Goal: Check status: Check status

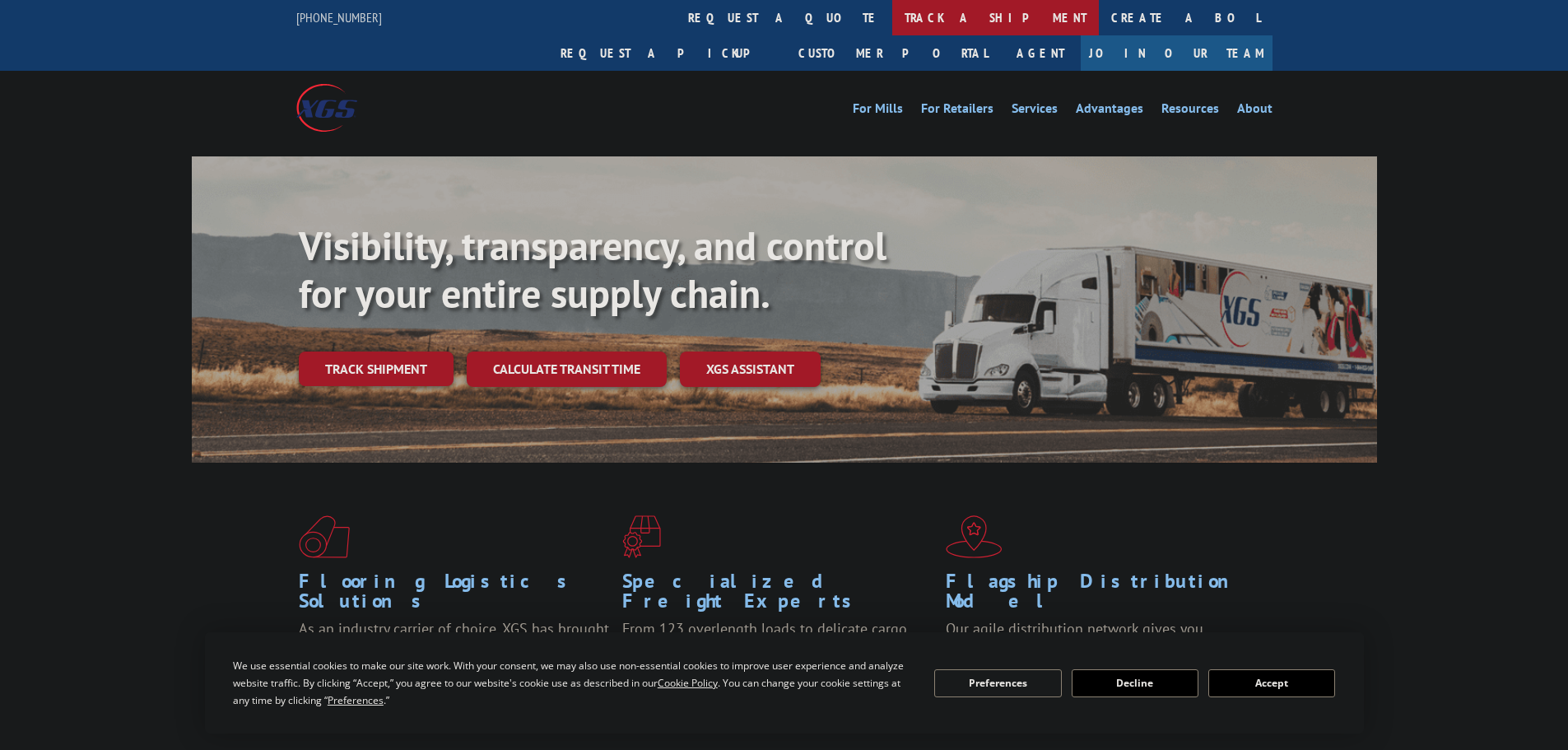
click at [892, 13] on link "track a shipment" at bounding box center [995, 17] width 207 height 36
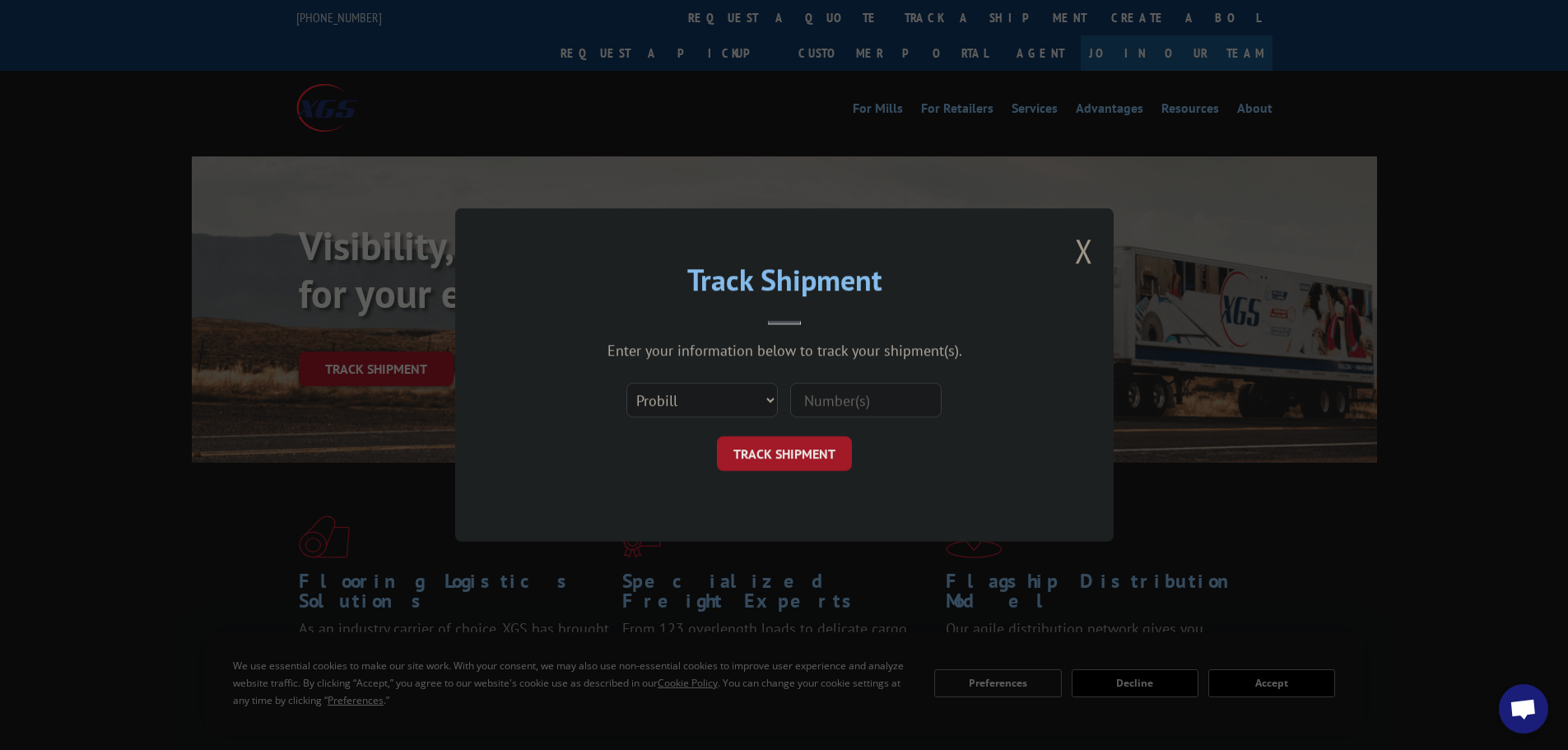
click at [836, 421] on div "Select category... Probill BOL PO" at bounding box center [784, 399] width 494 height 54
click at [823, 402] on input at bounding box center [866, 400] width 151 height 35
paste input "17409311"
type input "17409311"
click at [788, 437] on button "TRACK SHIPMENT" at bounding box center [784, 454] width 135 height 35
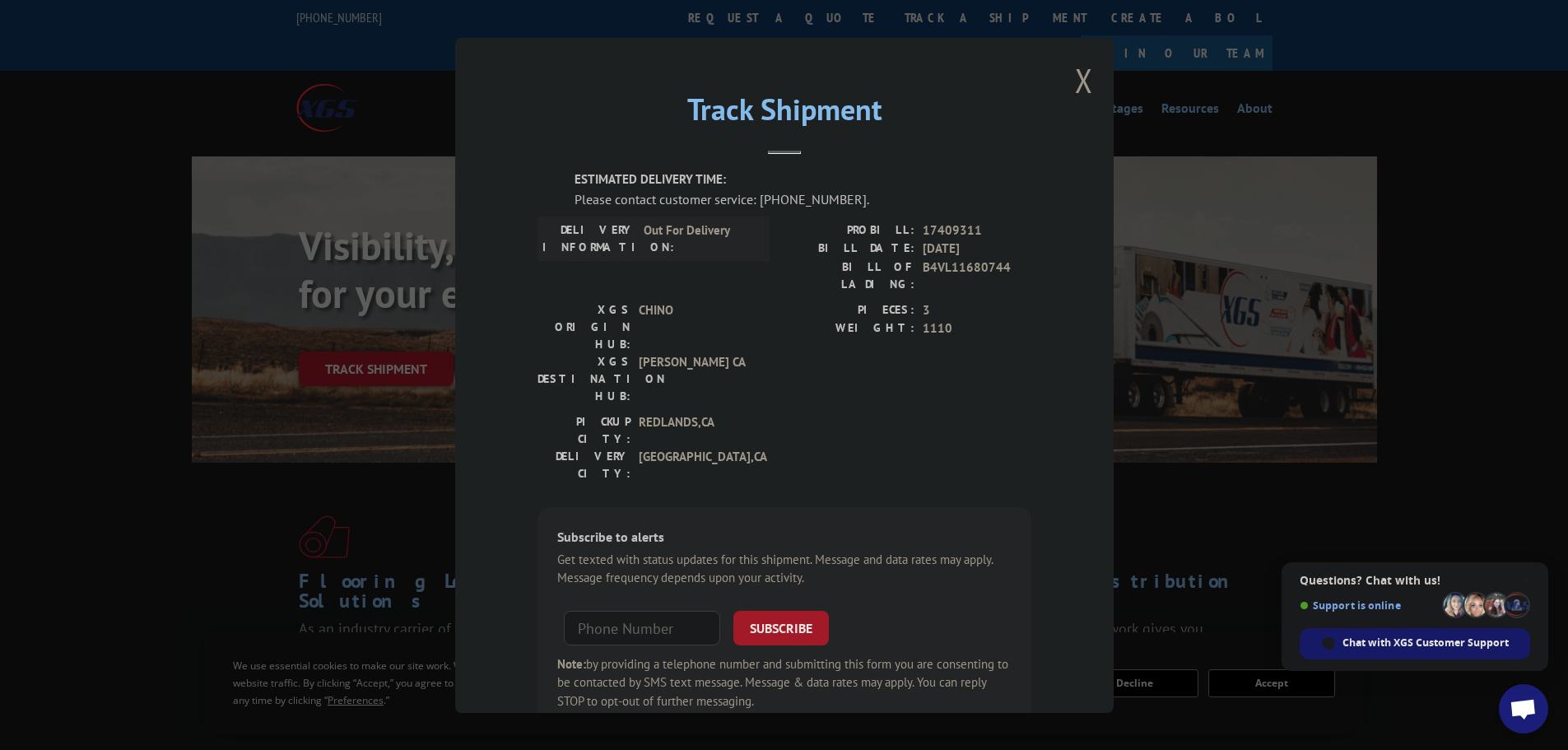
click at [1458, 645] on span "Chat with XGS Customer Support" at bounding box center [1426, 643] width 166 height 15
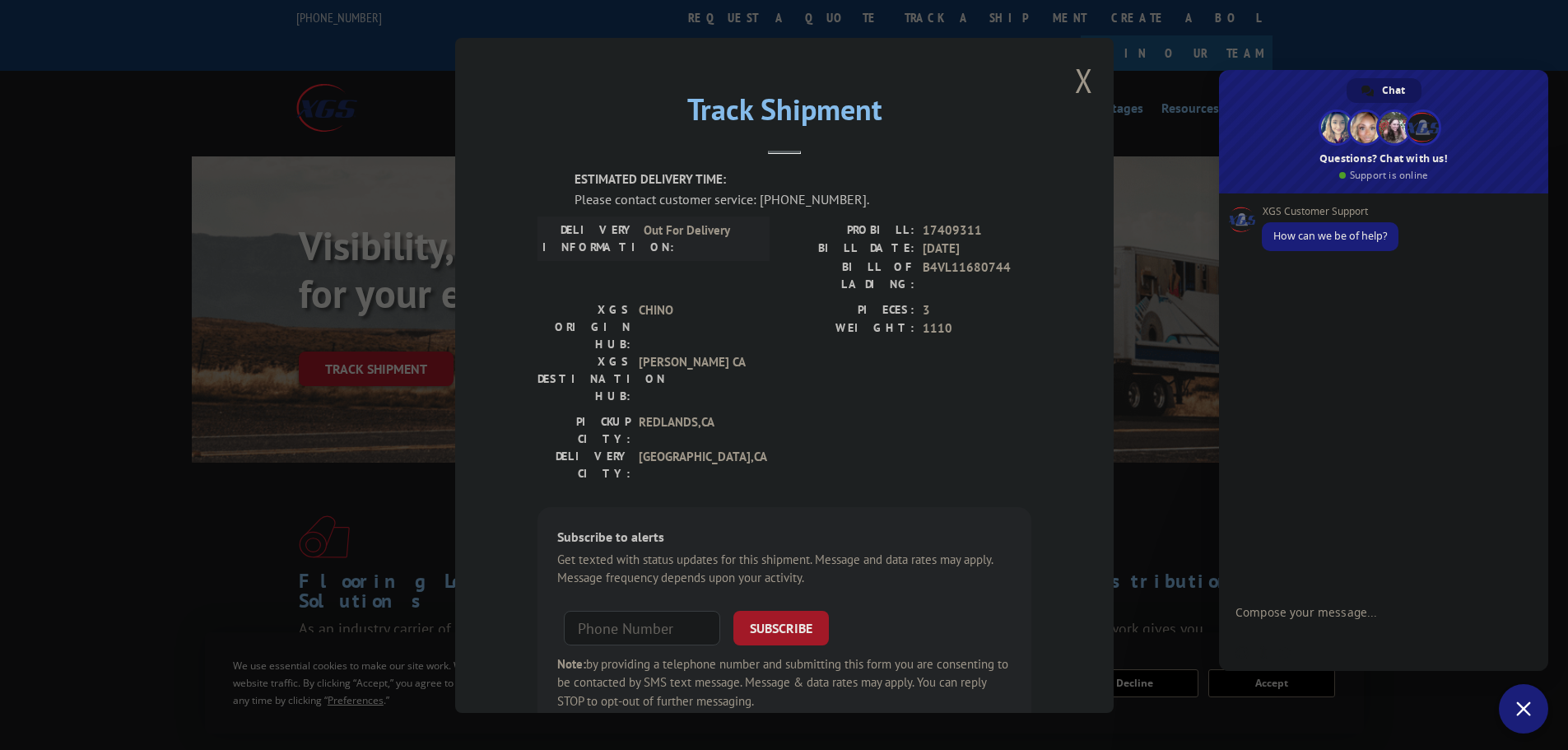
click at [1356, 613] on textarea "Compose your message..." at bounding box center [1365, 620] width 260 height 30
type textarea "Good Morning, can you please confirm if this is out for delivery [DATE] as its …"
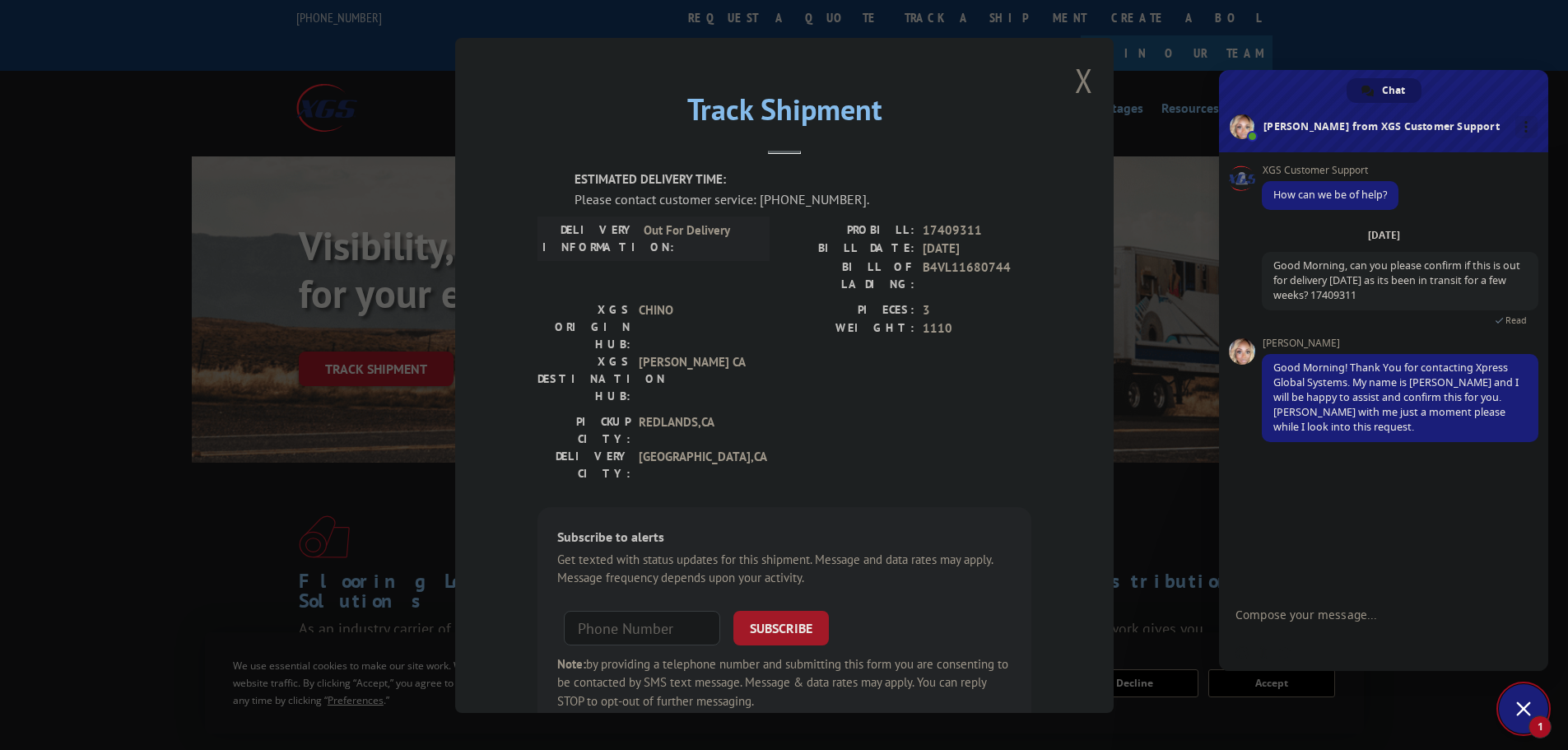
click at [1076, 87] on button "Close modal" at bounding box center [1084, 80] width 18 height 44
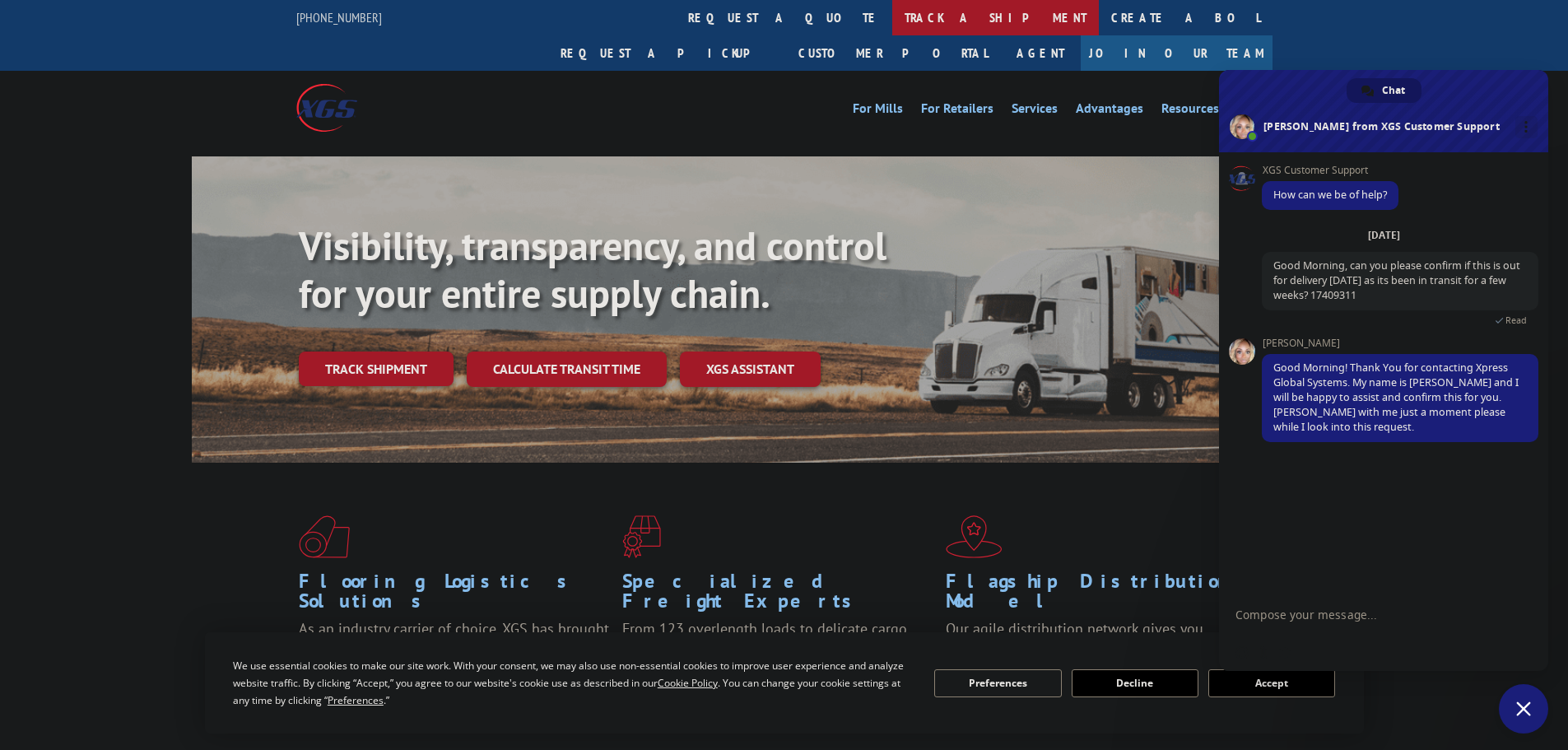
click at [892, 16] on link "track a shipment" at bounding box center [995, 17] width 207 height 36
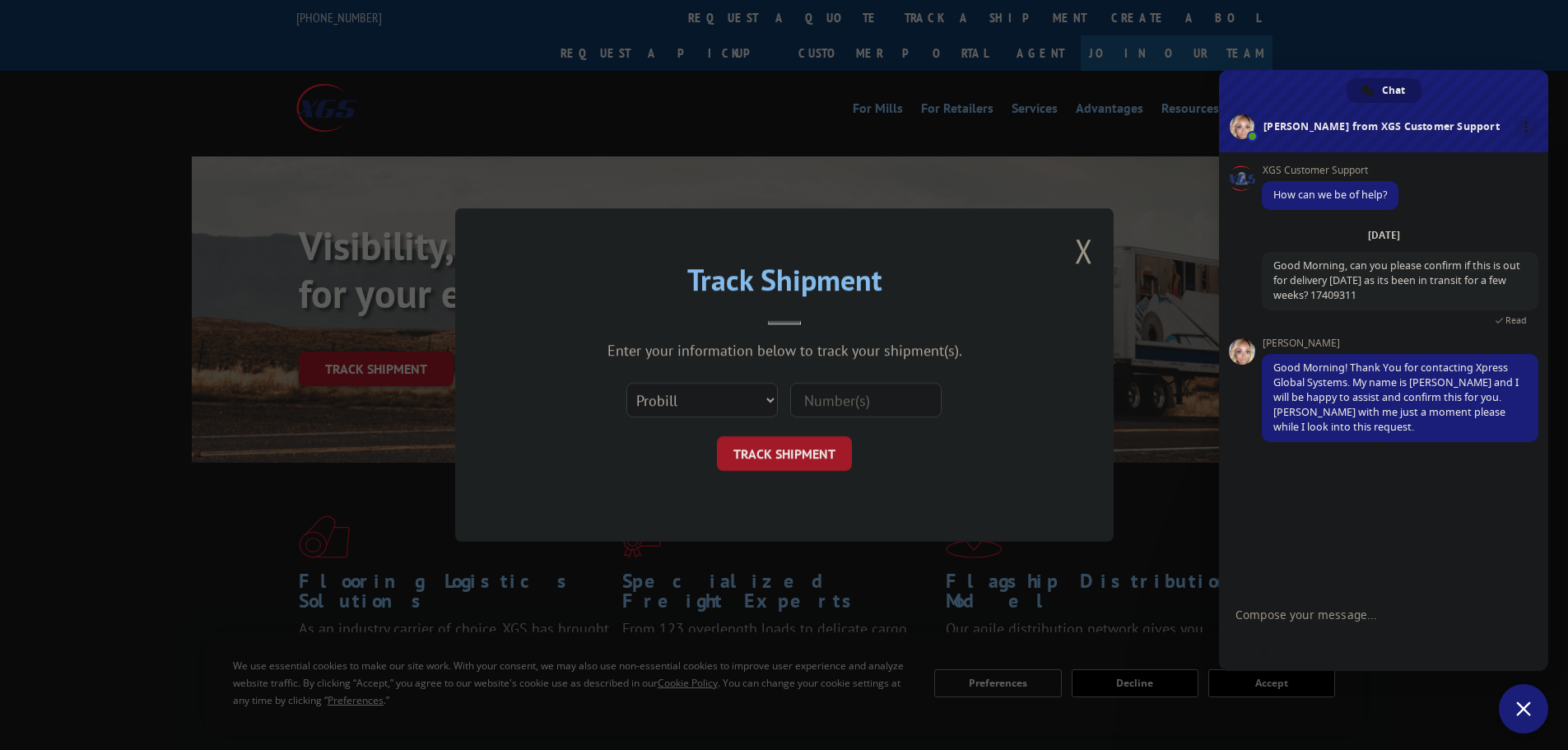
click at [818, 404] on input at bounding box center [866, 400] width 151 height 35
paste input "16955612"
type input "16955612"
click at [799, 450] on button "TRACK SHIPMENT" at bounding box center [784, 454] width 135 height 35
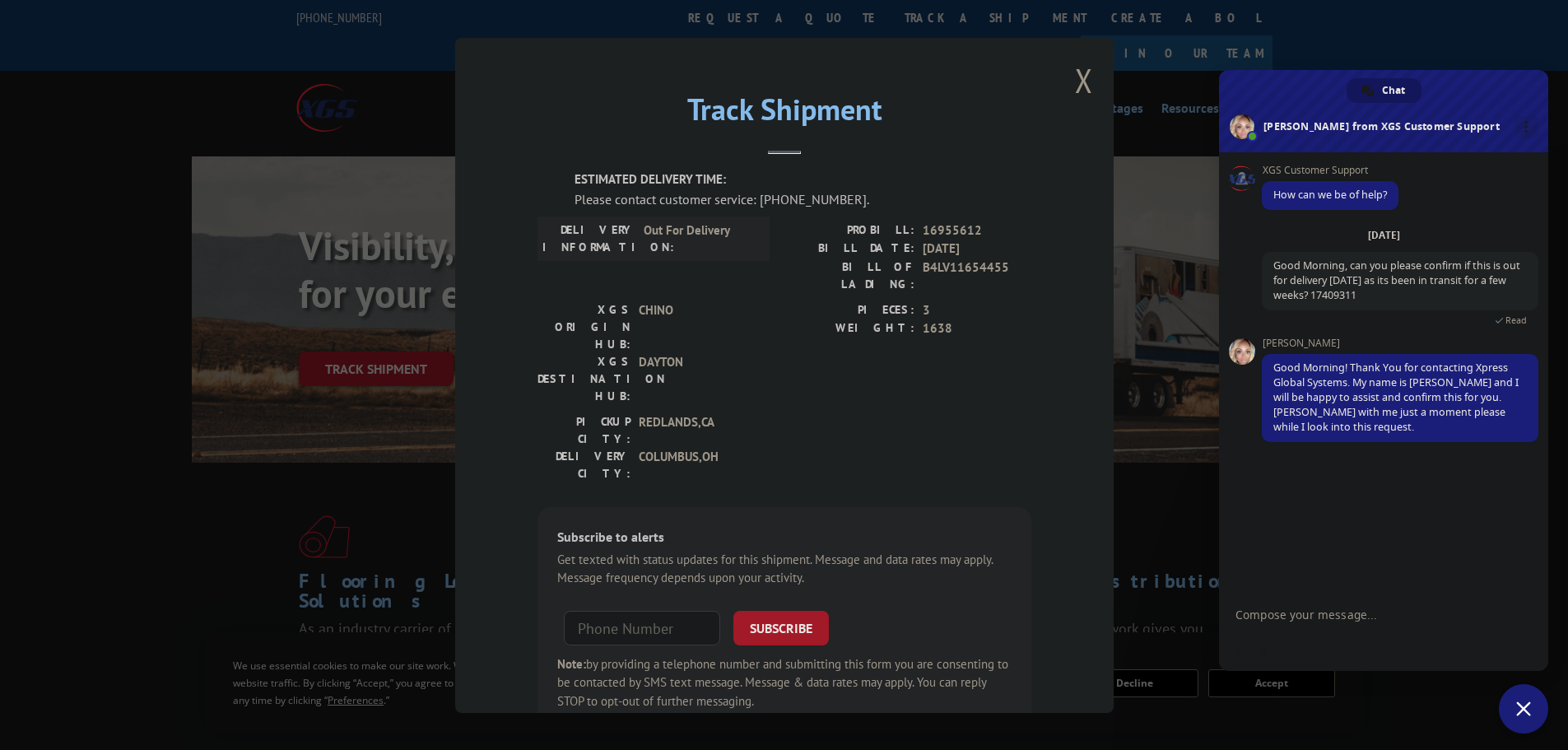
click at [1325, 610] on textarea "Compose your message..." at bounding box center [1365, 615] width 260 height 15
paste textarea "16955612"
type textarea "Also if you can provide an update on dlivery of this as well 16955612"
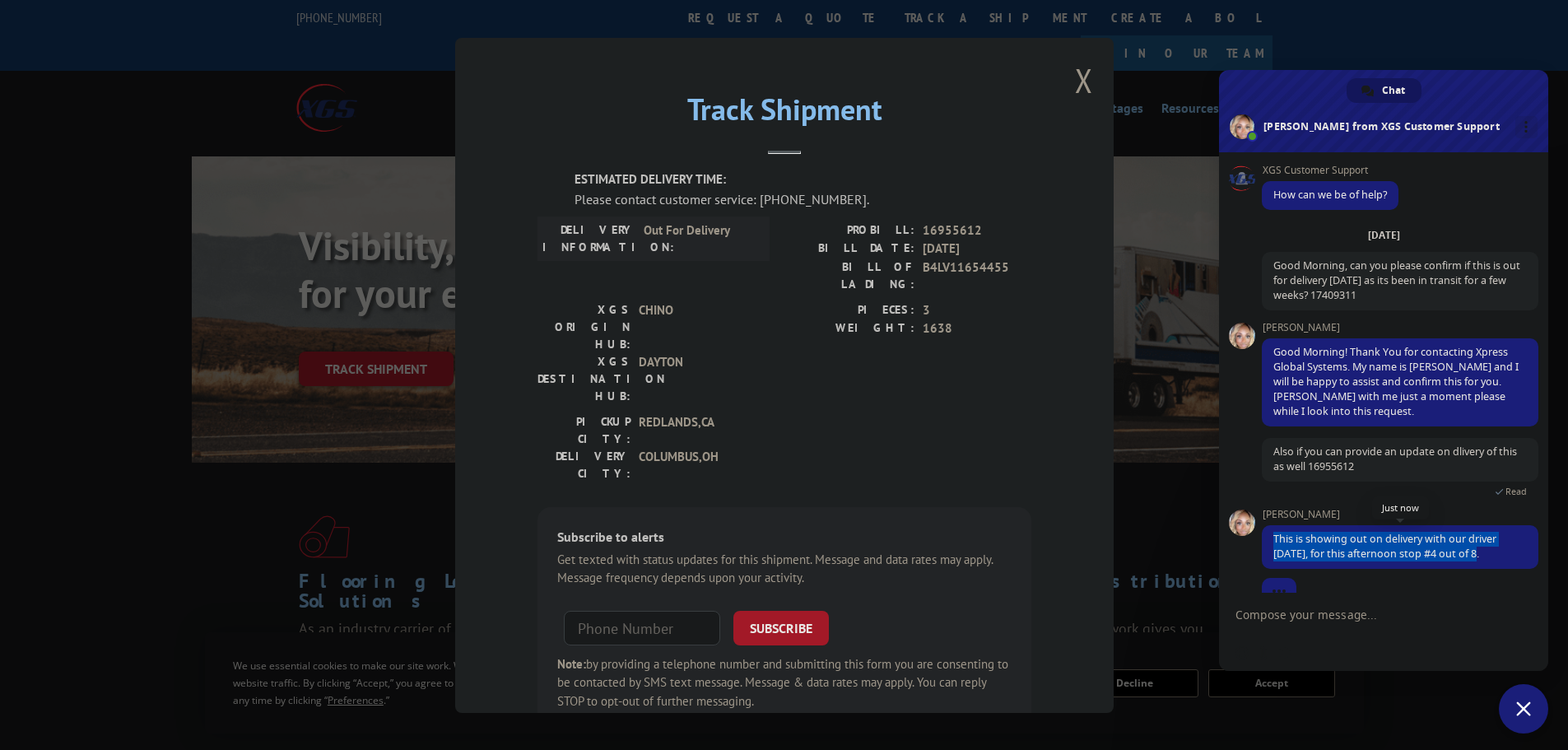
scroll to position [27, 0]
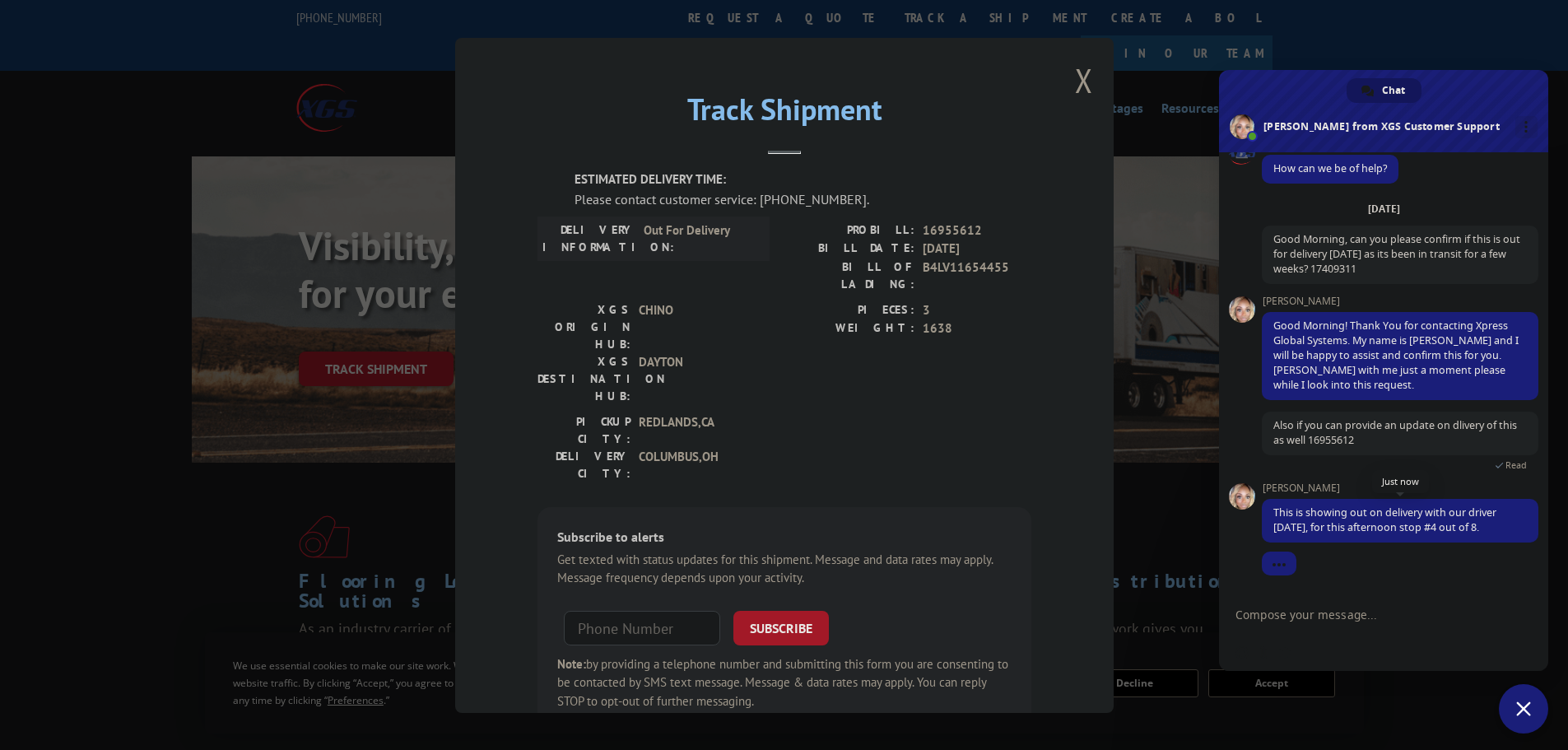
drag, startPoint x: 1274, startPoint y: 538, endPoint x: 1463, endPoint y: 533, distance: 189.1
click at [1463, 533] on span "This is showing out on delivery with our driver [DATE], for this afternoon stop…" at bounding box center [1385, 519] width 223 height 29
drag, startPoint x: 1463, startPoint y: 532, endPoint x: 1258, endPoint y: 519, distance: 205.4
click at [1258, 519] on div "XGS Customer Support How can we be of help? [DATE] Good Morning, can you please…" at bounding box center [1384, 373] width 330 height 441
click at [1321, 528] on span "This is showing out on delivery with our driver [DATE], for this afternoon stop…" at bounding box center [1385, 519] width 223 height 29
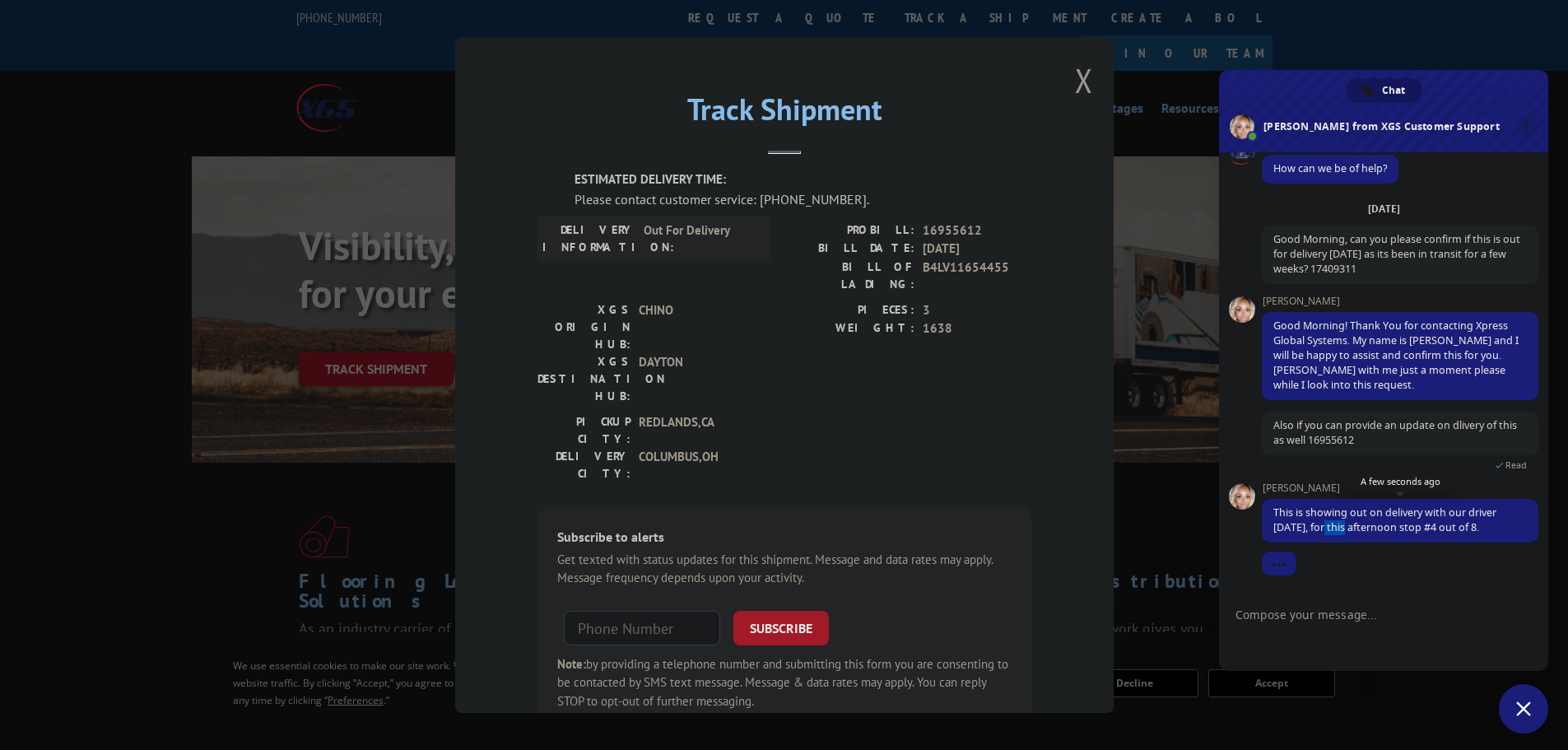
click at [1321, 528] on span "This is showing out on delivery with our driver [DATE], for this afternoon stop…" at bounding box center [1385, 519] width 223 height 29
copy span "This is showing out on delivery with our driver [DATE], for this afternoon stop…"
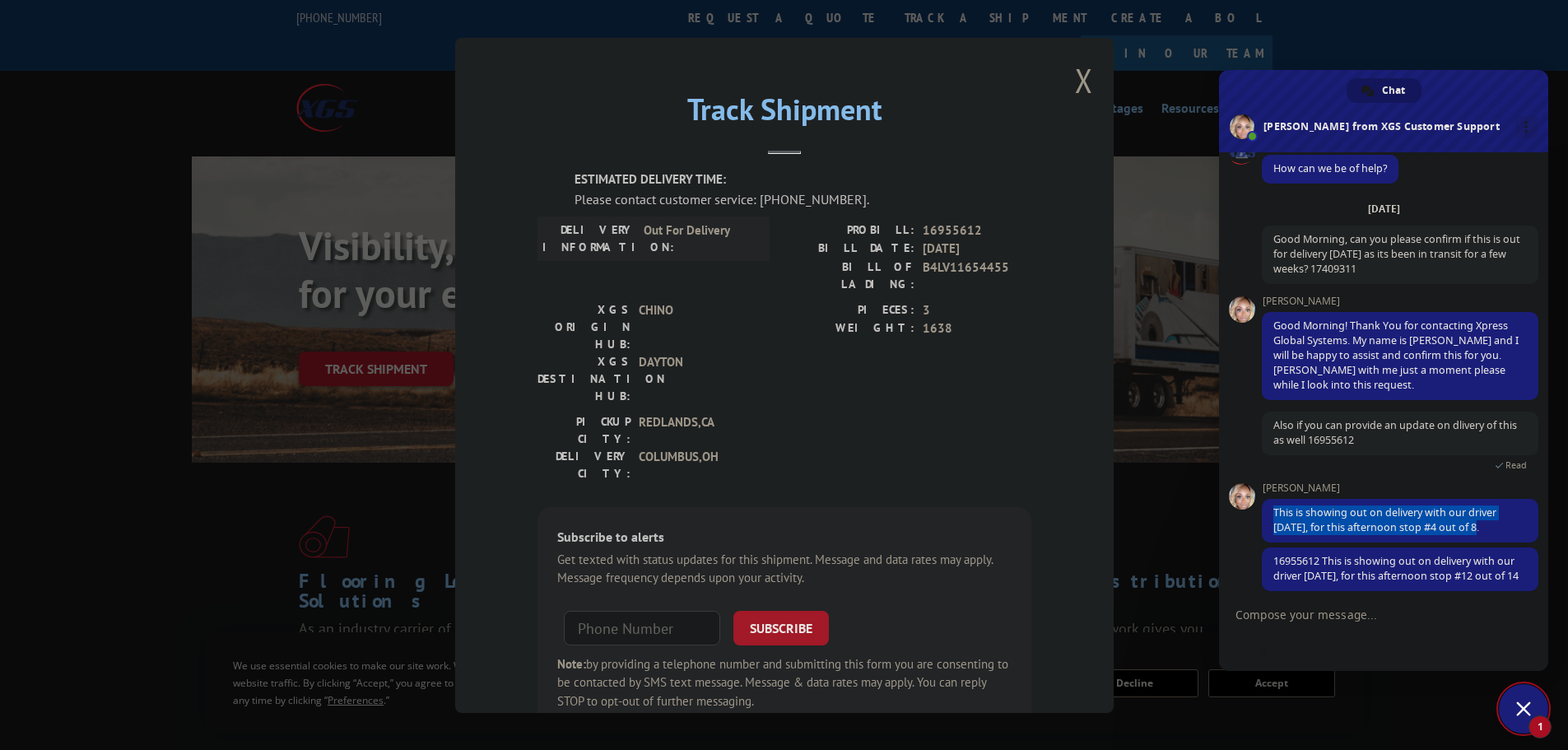
scroll to position [57, 0]
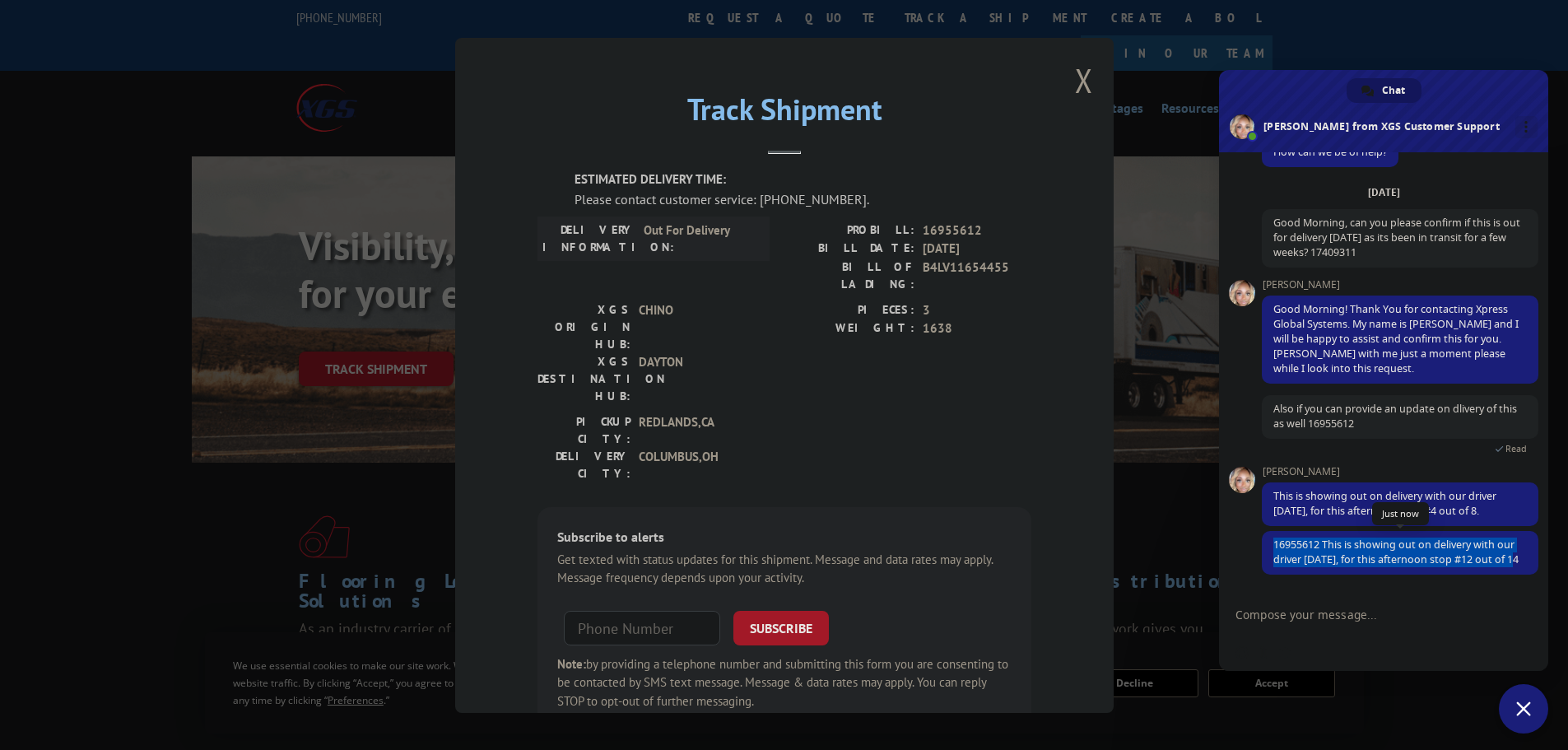
drag, startPoint x: 1276, startPoint y: 529, endPoint x: 1308, endPoint y: 561, distance: 45.3
click at [1308, 561] on span "16955612 This is showing out on delivery with our driver [DATE], for this after…" at bounding box center [1399, 553] width 276 height 44
copy span "16955612 This is showing out on delivery with our driver [DATE], for this after…"
click at [1260, 639] on div "Insert an emoji Send a file Audio message" at bounding box center [1384, 653] width 330 height 37
click at [1281, 614] on textarea "Compose your message..." at bounding box center [1365, 615] width 260 height 15
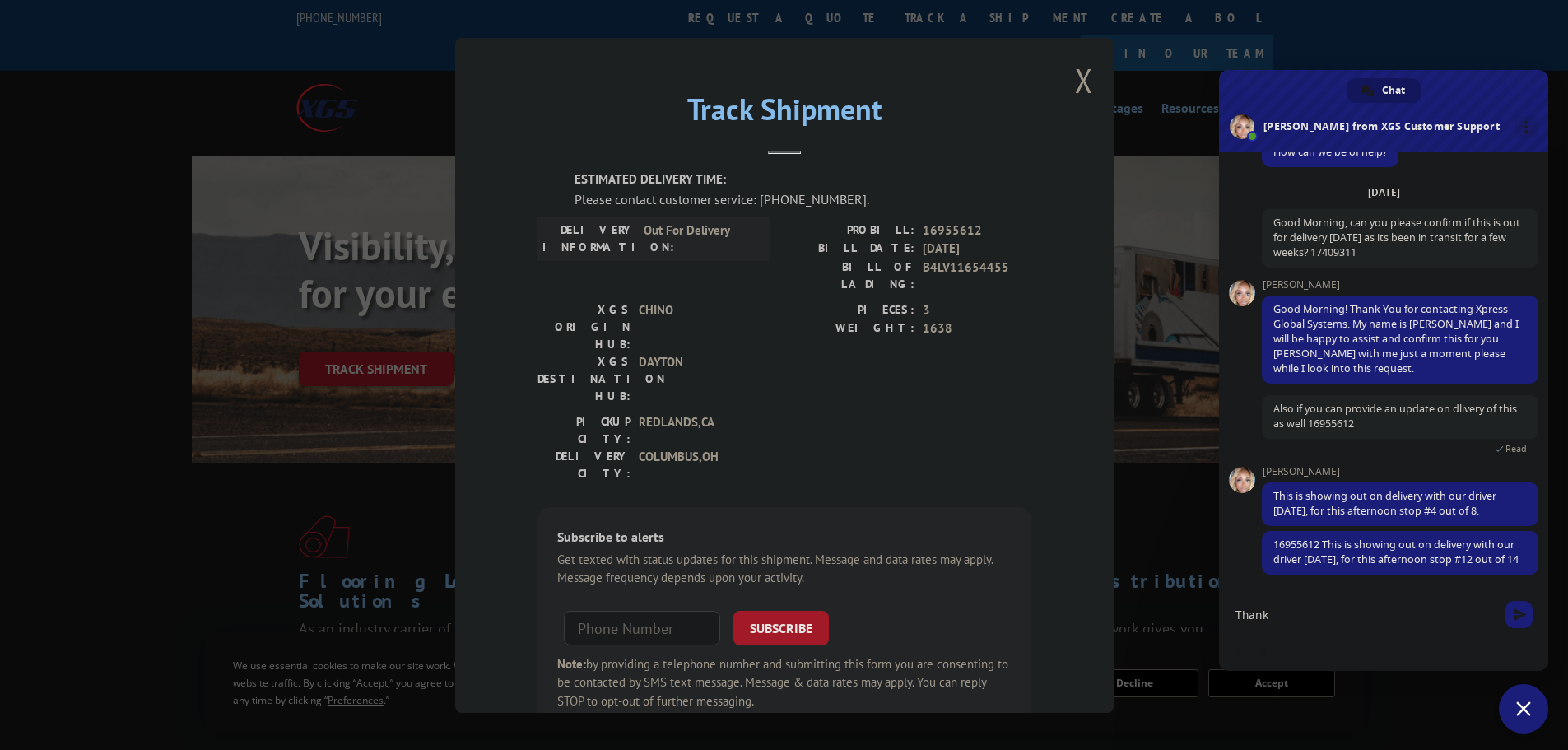
type textarea "Thank u"
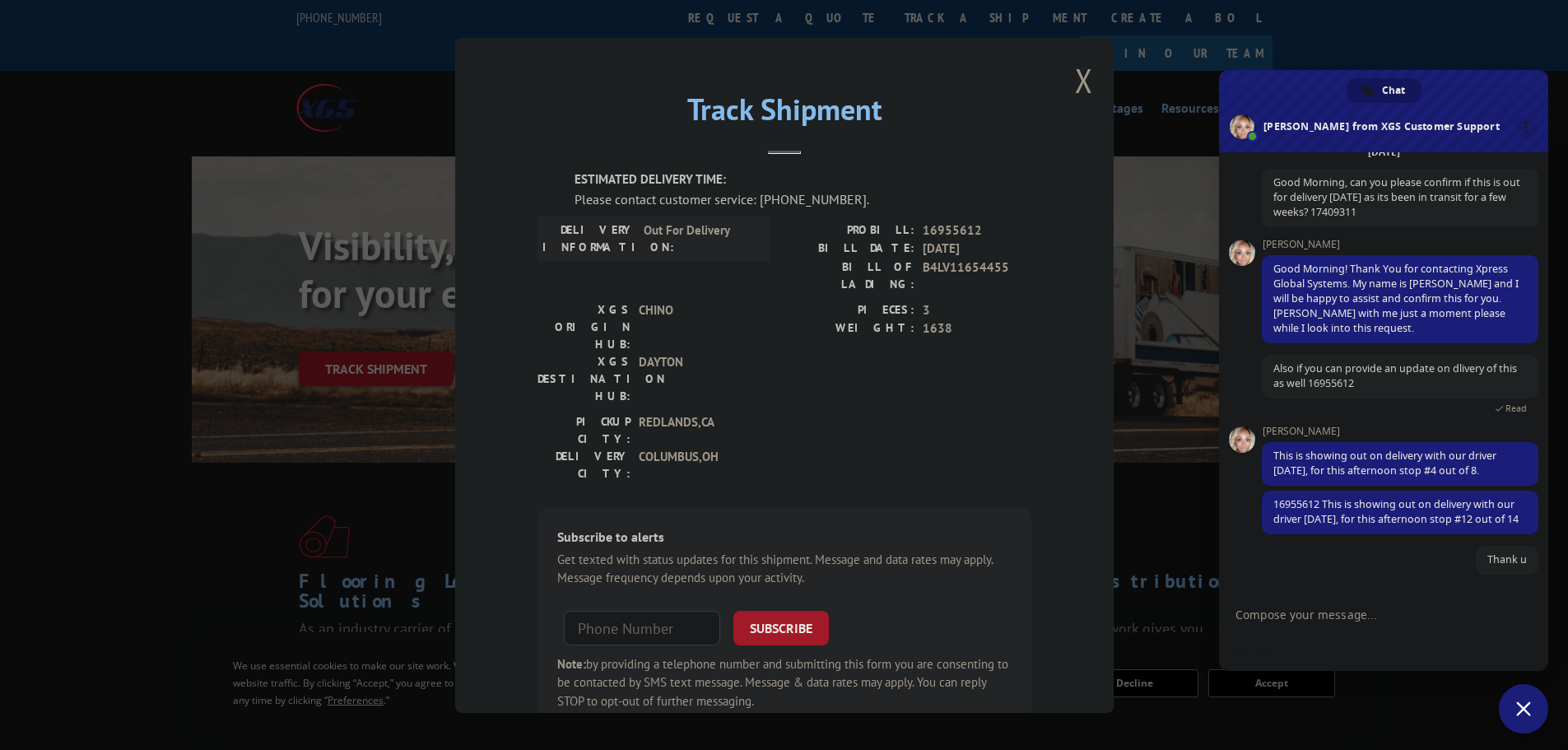
scroll to position [98, 0]
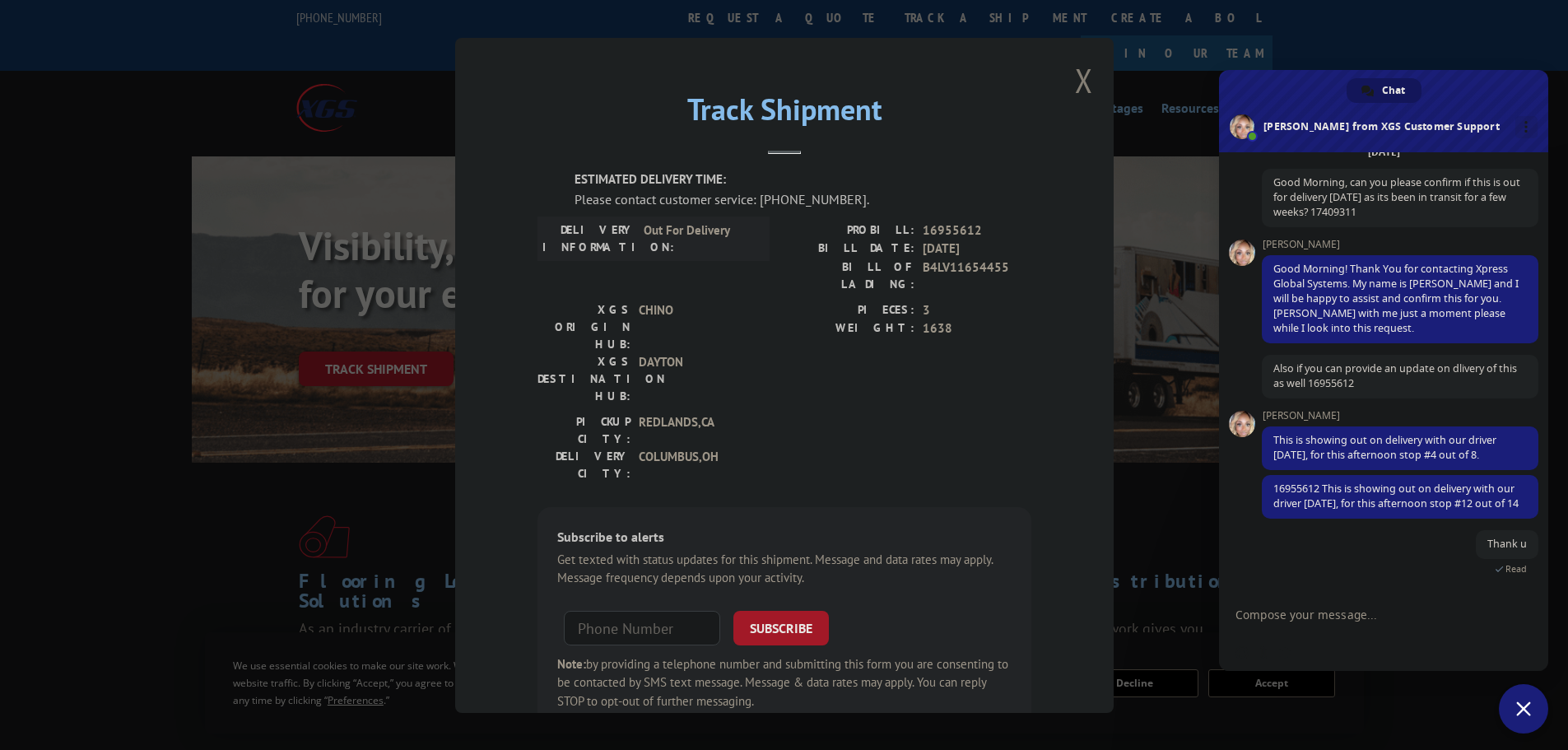
click at [1075, 75] on button "Close modal" at bounding box center [1084, 80] width 18 height 44
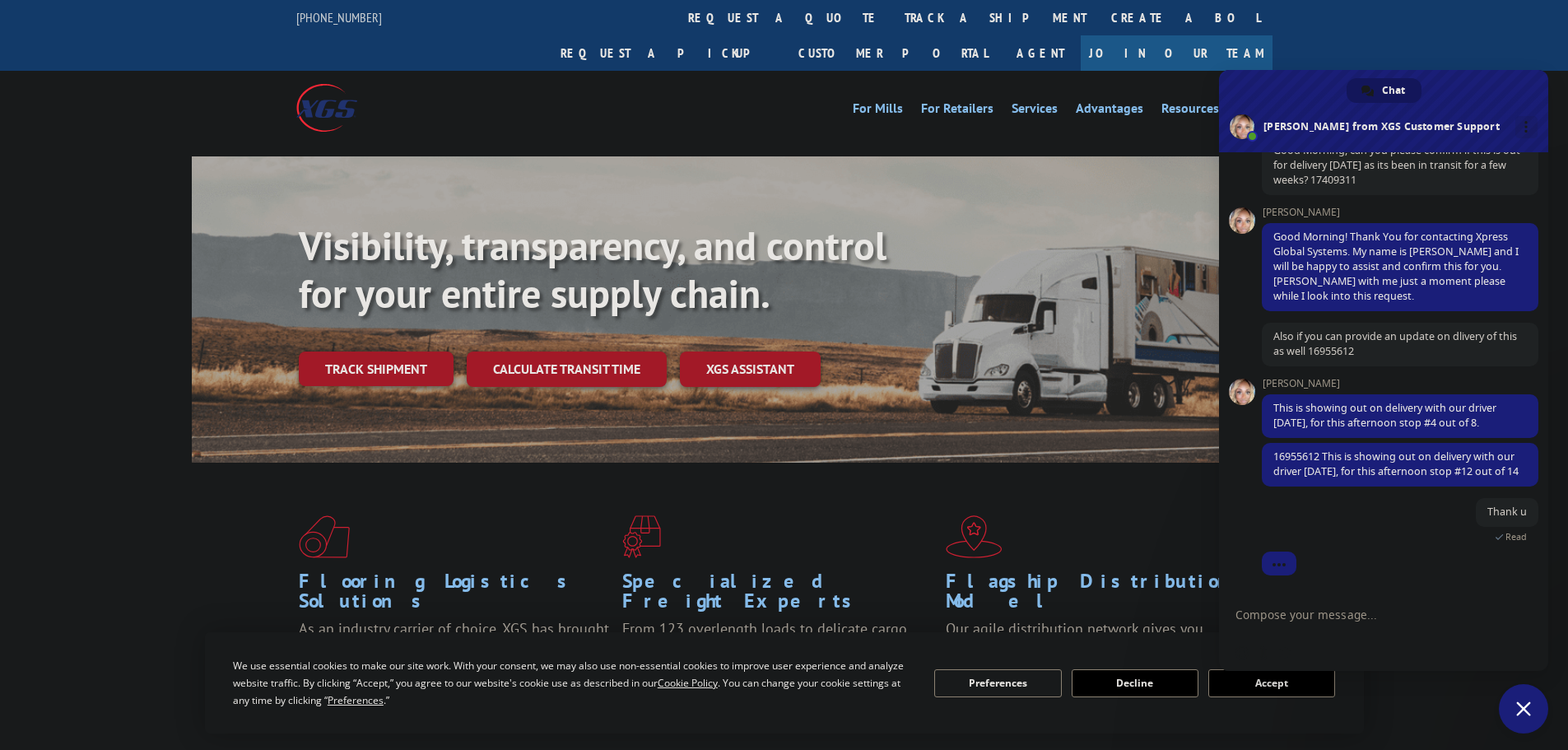
scroll to position [169, 0]
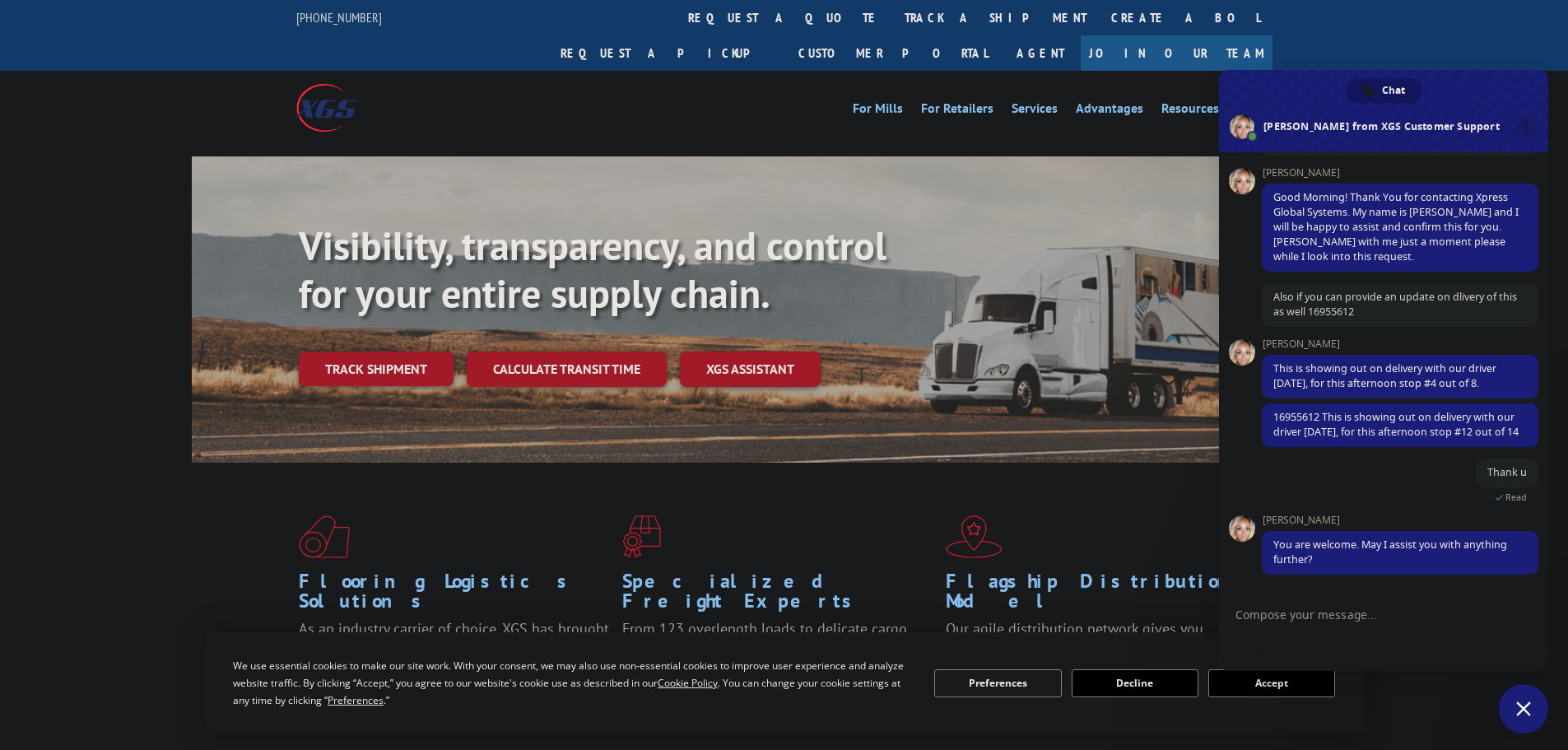
click at [1315, 618] on textarea "Compose your message..." at bounding box center [1365, 615] width 260 height 15
click at [1273, 616] on textarea "Compose your message..." at bounding box center [1365, 615] width 260 height 15
type textarea "thats it for now"
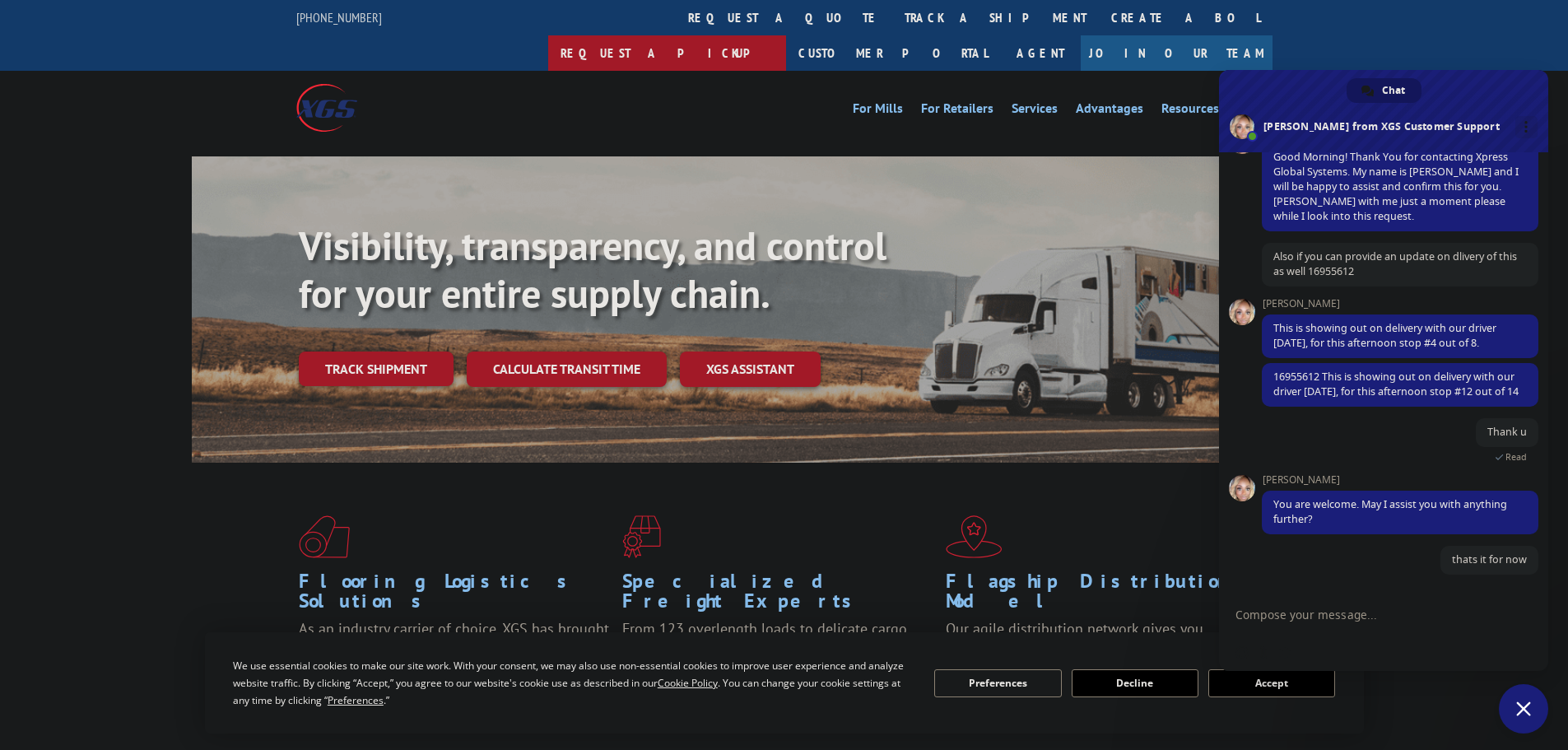
scroll to position [210, 0]
